Goal: Find specific page/section: Find specific page/section

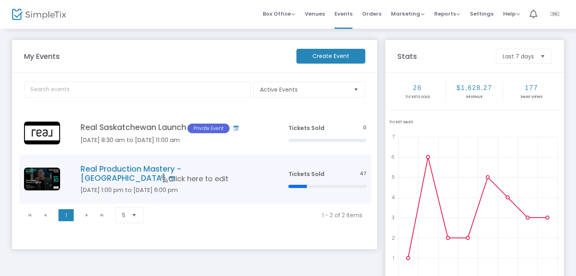
click at [125, 168] on h4 "Real Production Mastery - Toronto" at bounding box center [172, 174] width 184 height 19
